Goal: Task Accomplishment & Management: Complete application form

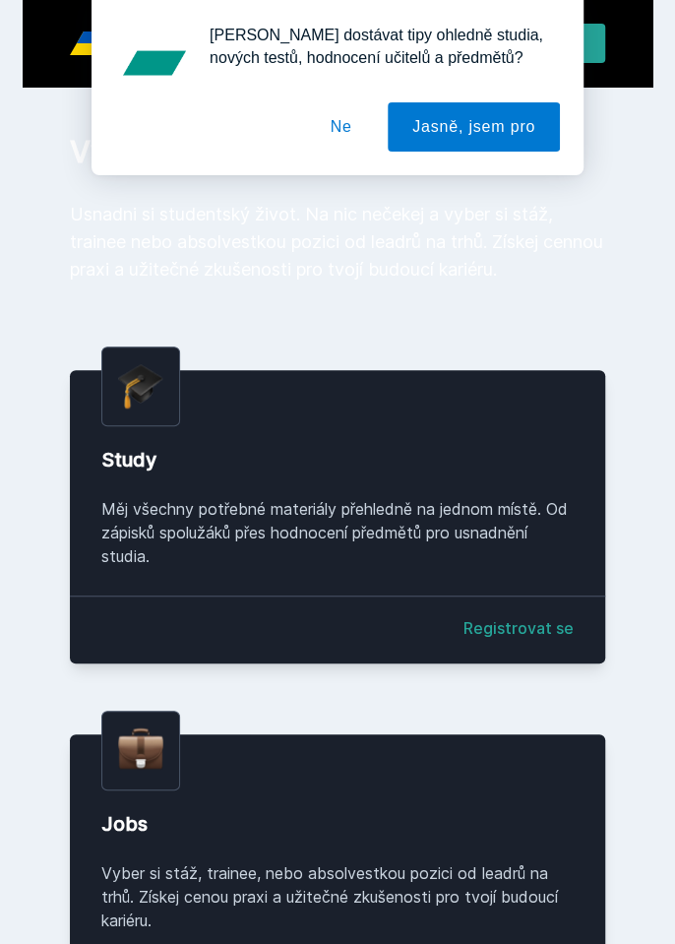
click at [457, 134] on button "Jasně, jsem pro" at bounding box center [474, 126] width 172 height 49
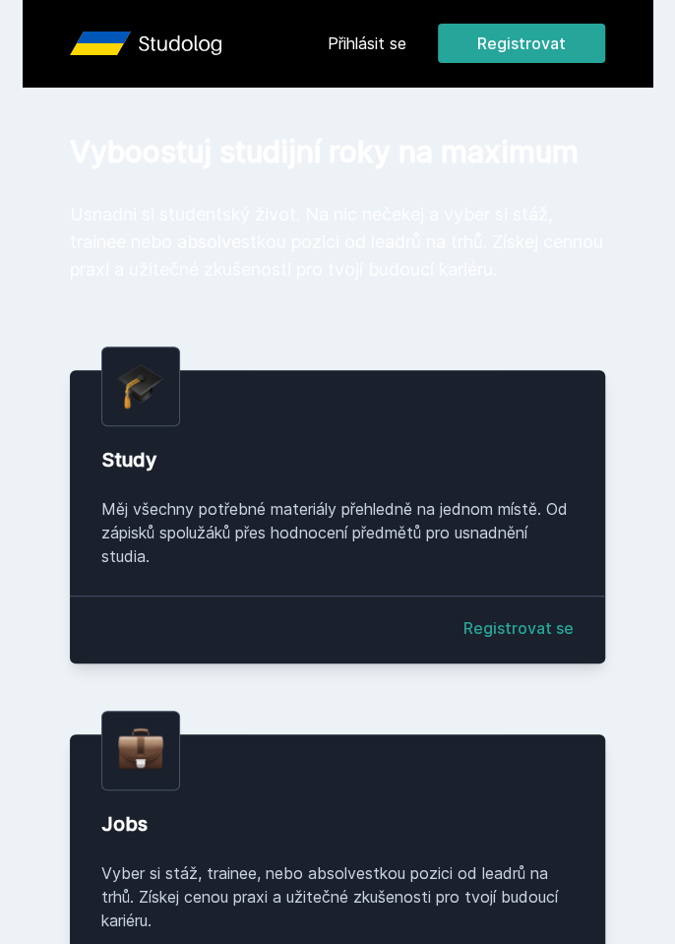
click at [547, 48] on button "Registrovat" at bounding box center [521, 43] width 167 height 39
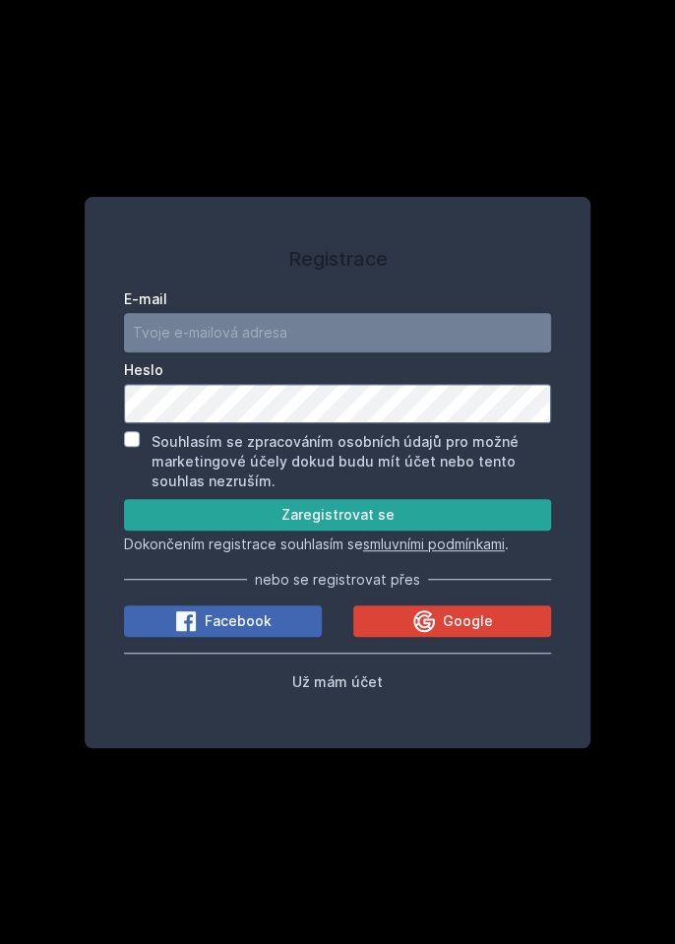
click at [453, 352] on input "E-mail" at bounding box center [338, 332] width 428 height 39
type input "[EMAIL_ADDRESS][DOMAIN_NAME]"
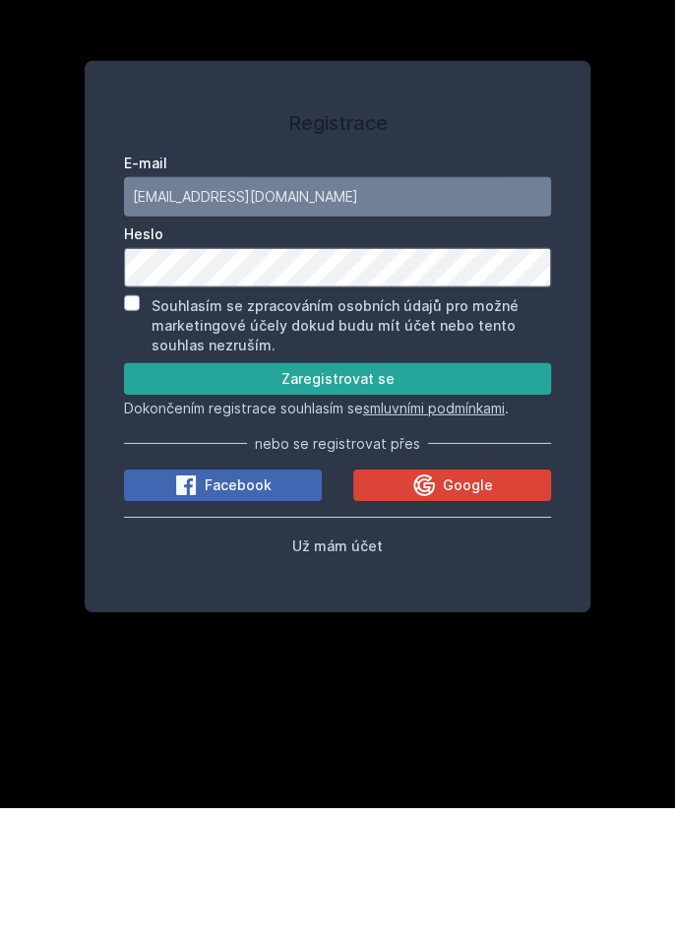
click at [416, 489] on label "Souhlasím se zpracováním osobních údajů pro možné marketingové účely dokud budu…" at bounding box center [335, 461] width 367 height 56
click at [140, 447] on input "Souhlasím se zpracováním osobních údajů pro možné marketingové účely dokud budu…" at bounding box center [132, 439] width 16 height 16
checkbox input "true"
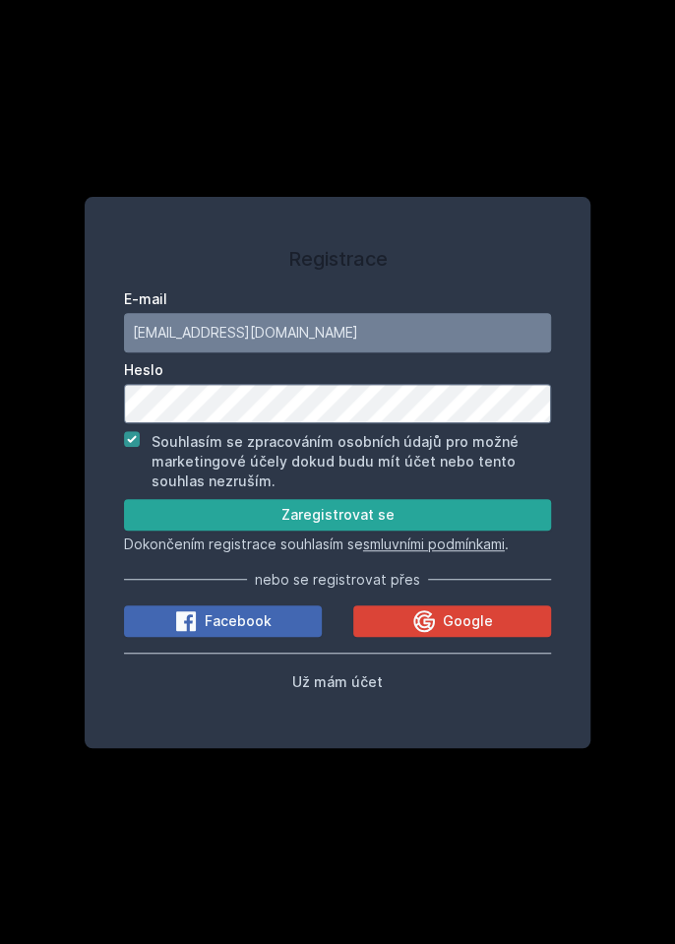
click at [471, 530] on button "Zaregistrovat se" at bounding box center [338, 514] width 428 height 31
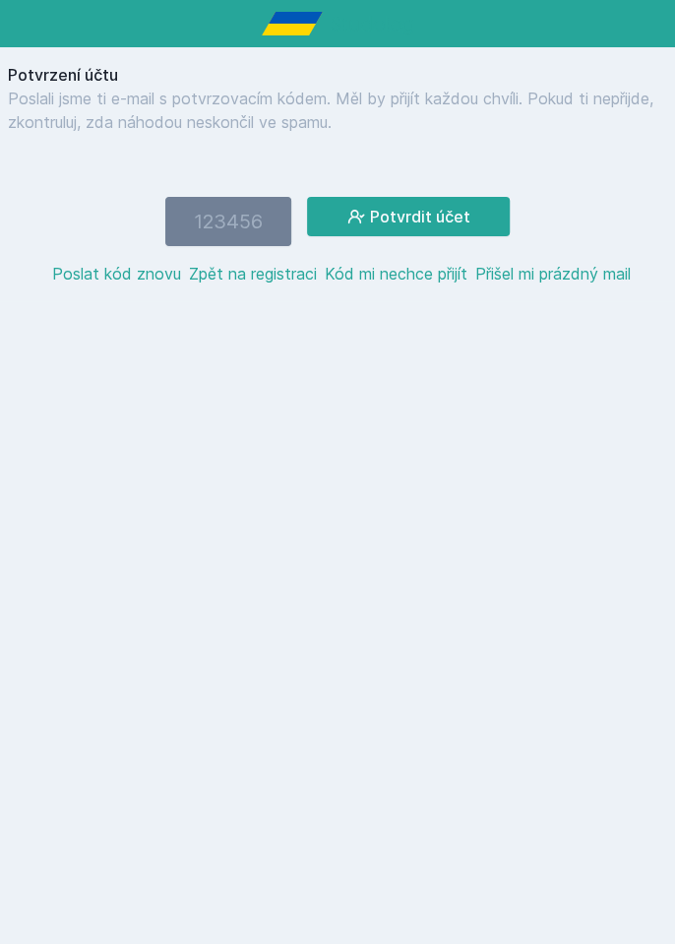
click at [139, 263] on button "Poslat kód znovu" at bounding box center [116, 274] width 129 height 24
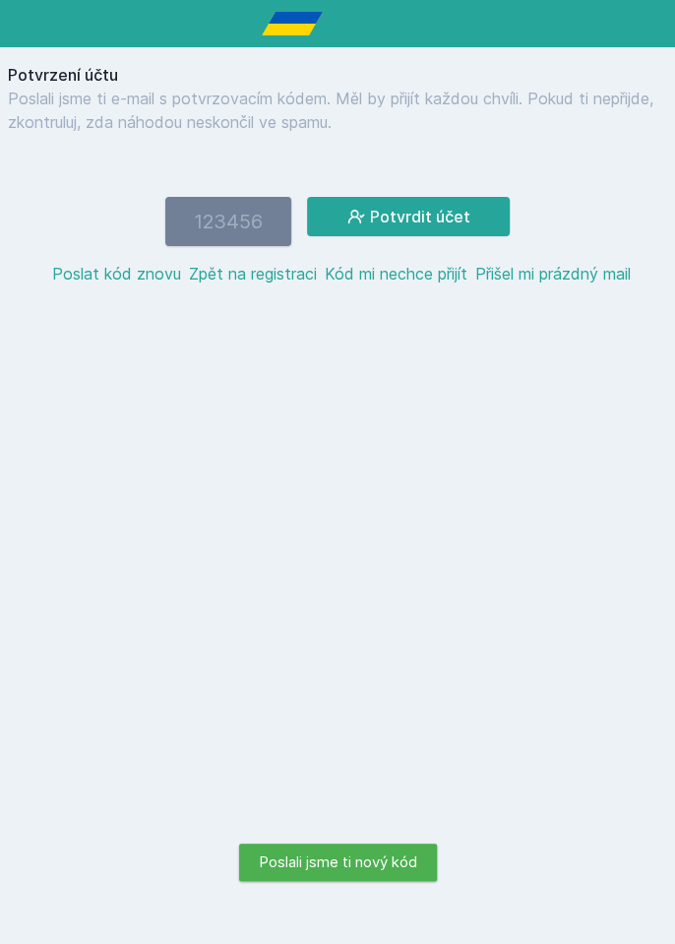
click at [260, 213] on input "number" at bounding box center [228, 221] width 126 height 49
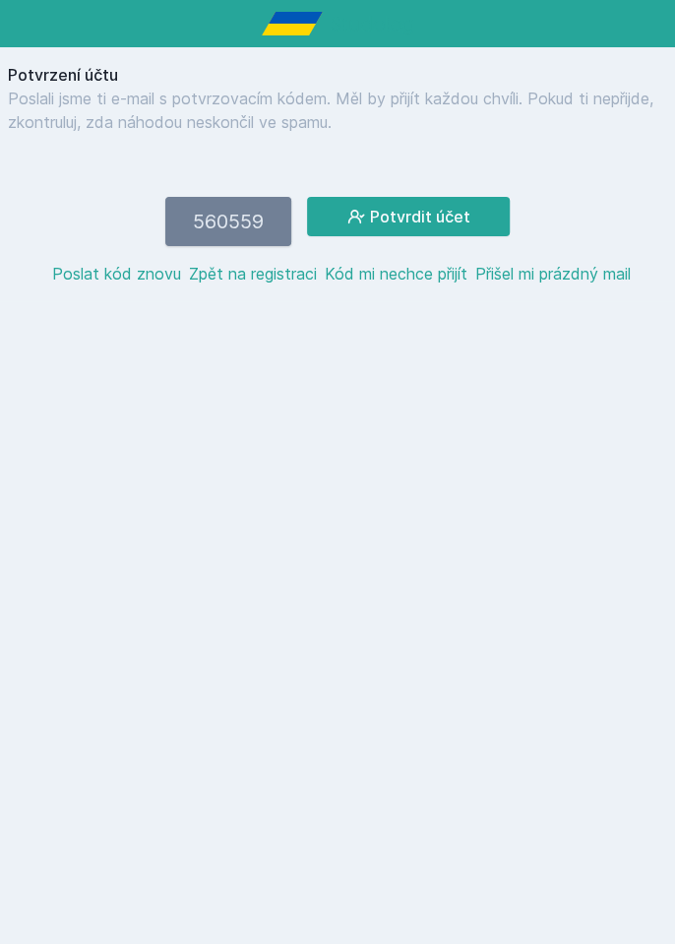
type input "560559"
click at [447, 206] on button "Potvrdit účet" at bounding box center [408, 216] width 203 height 39
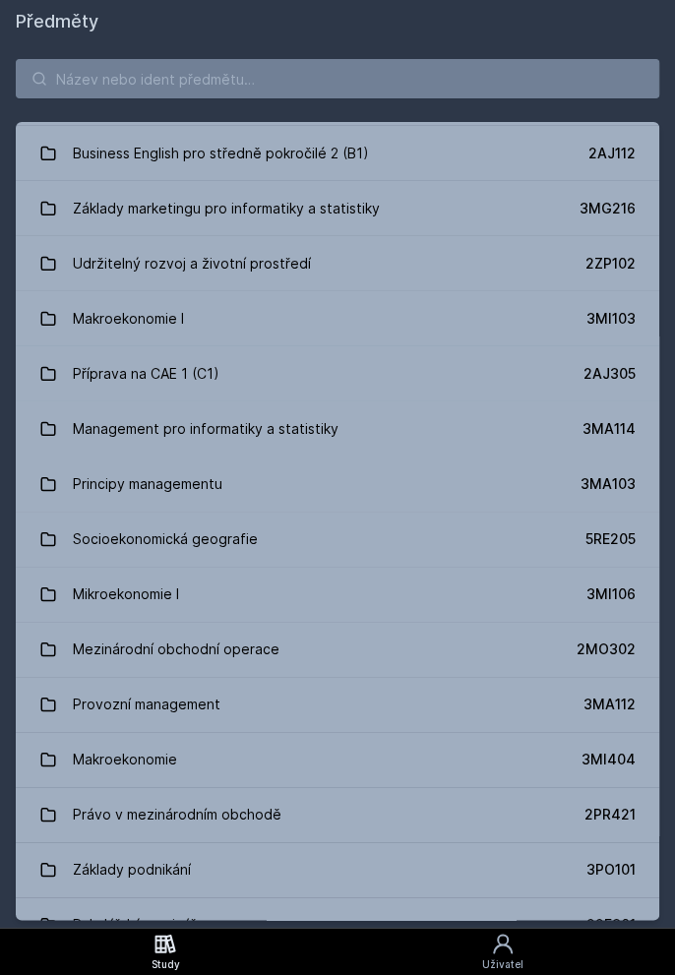
scroll to position [2004, 0]
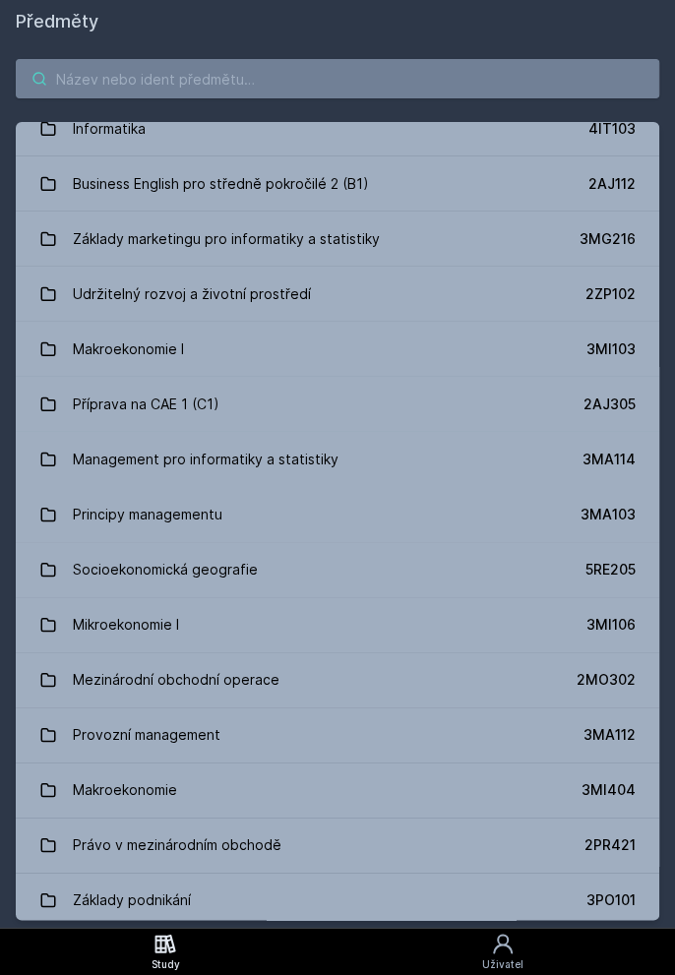
click at [545, 74] on input "search" at bounding box center [337, 78] width 643 height 39
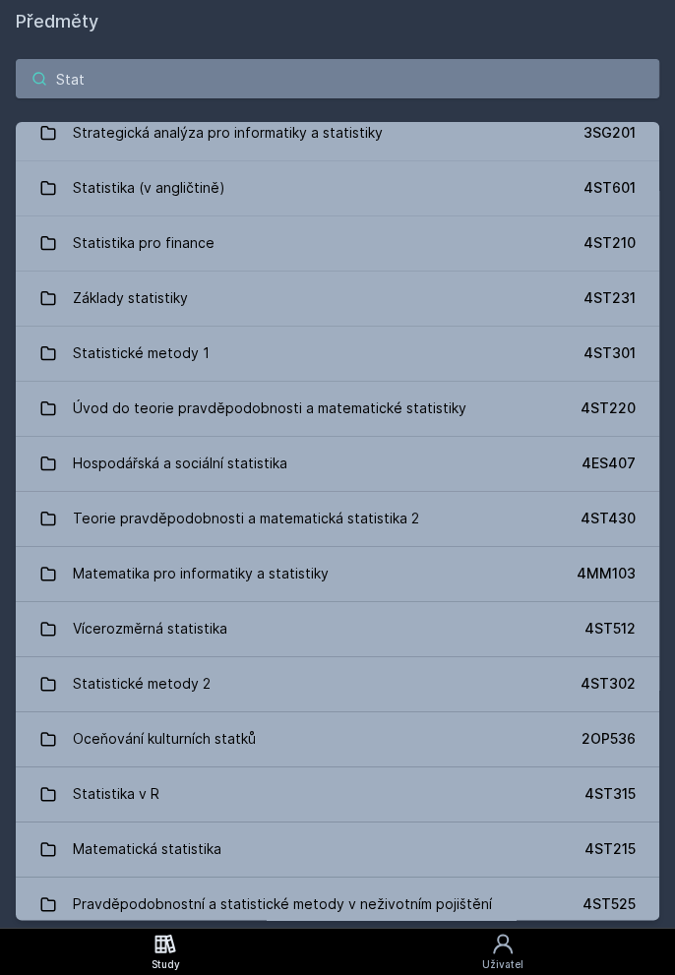
scroll to position [0, 0]
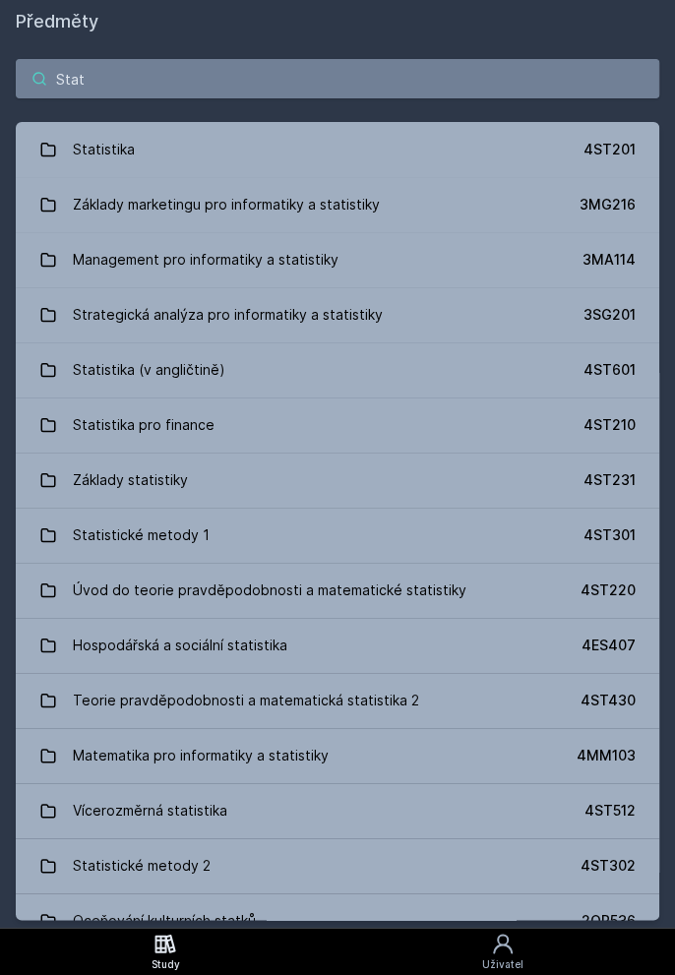
type input "Stat"
click at [543, 159] on link "Statistika 4ST201" at bounding box center [337, 149] width 643 height 55
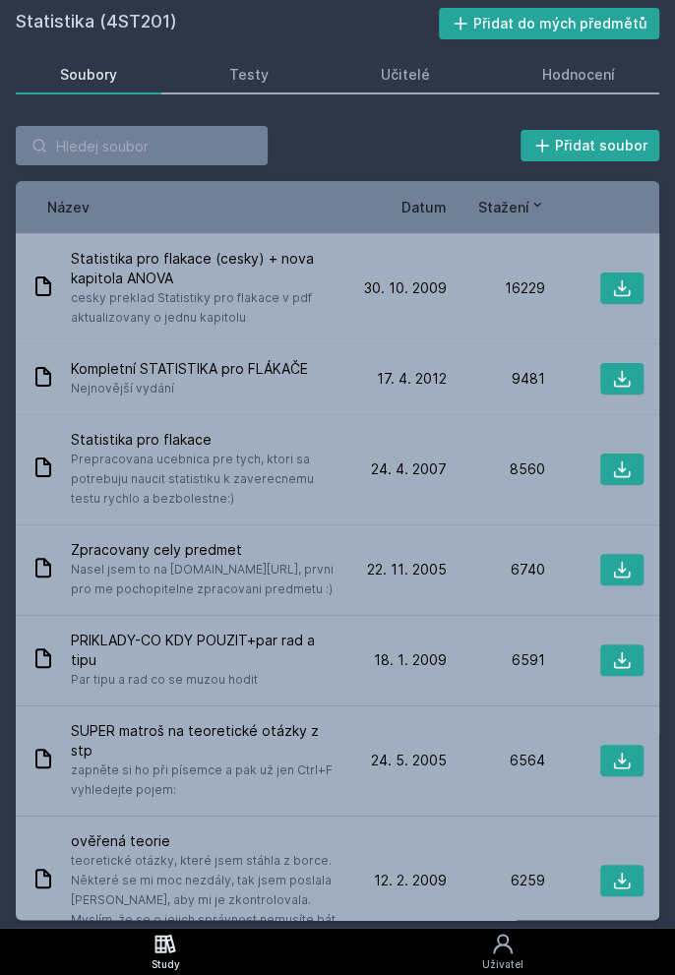
click at [388, 83] on div "Učitelé" at bounding box center [405, 75] width 49 height 20
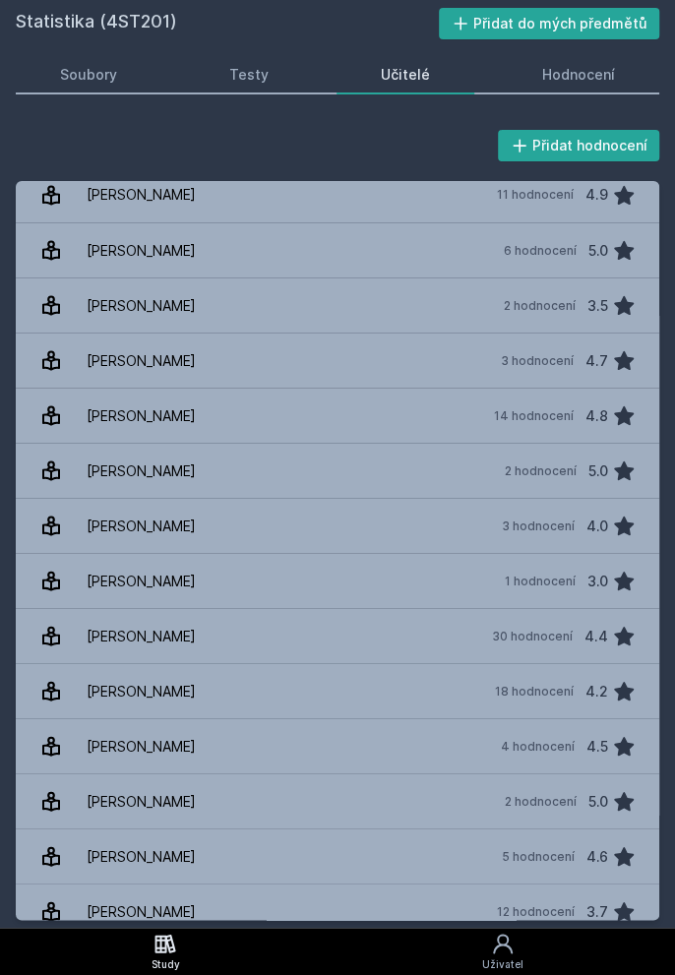
scroll to position [1132, 0]
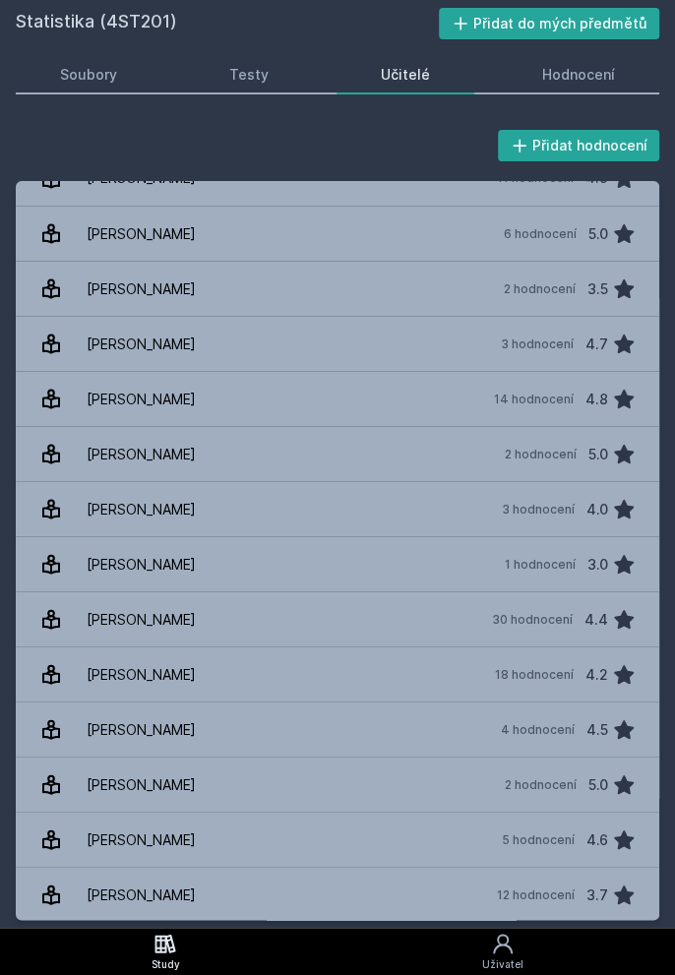
click at [457, 391] on link "Kosina František 14 hodnocení 4.8" at bounding box center [337, 398] width 643 height 55
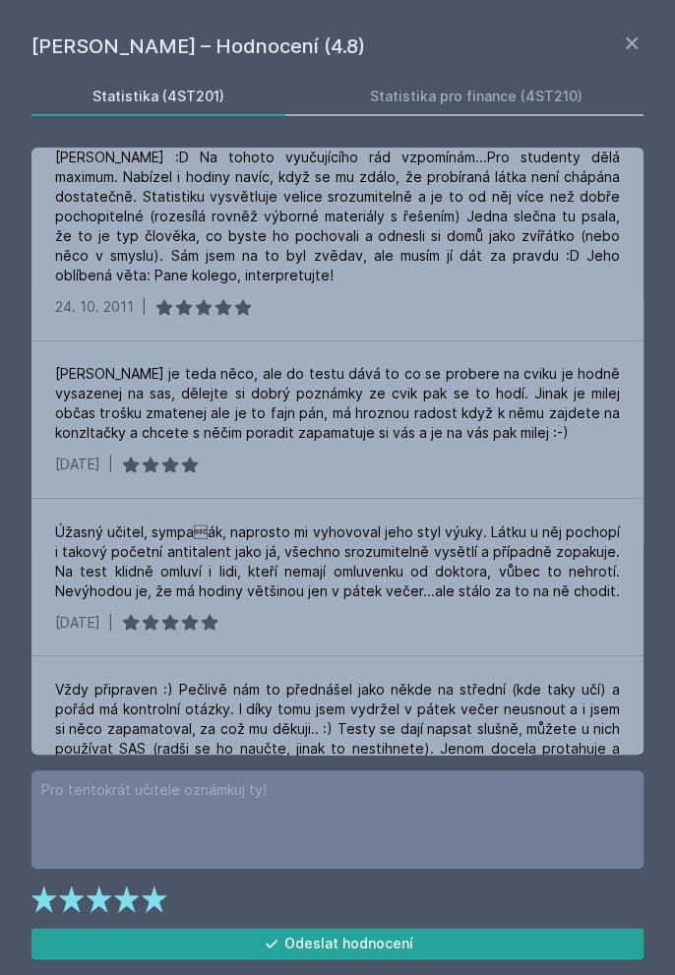
scroll to position [864, 0]
